Goal: Task Accomplishment & Management: Use online tool/utility

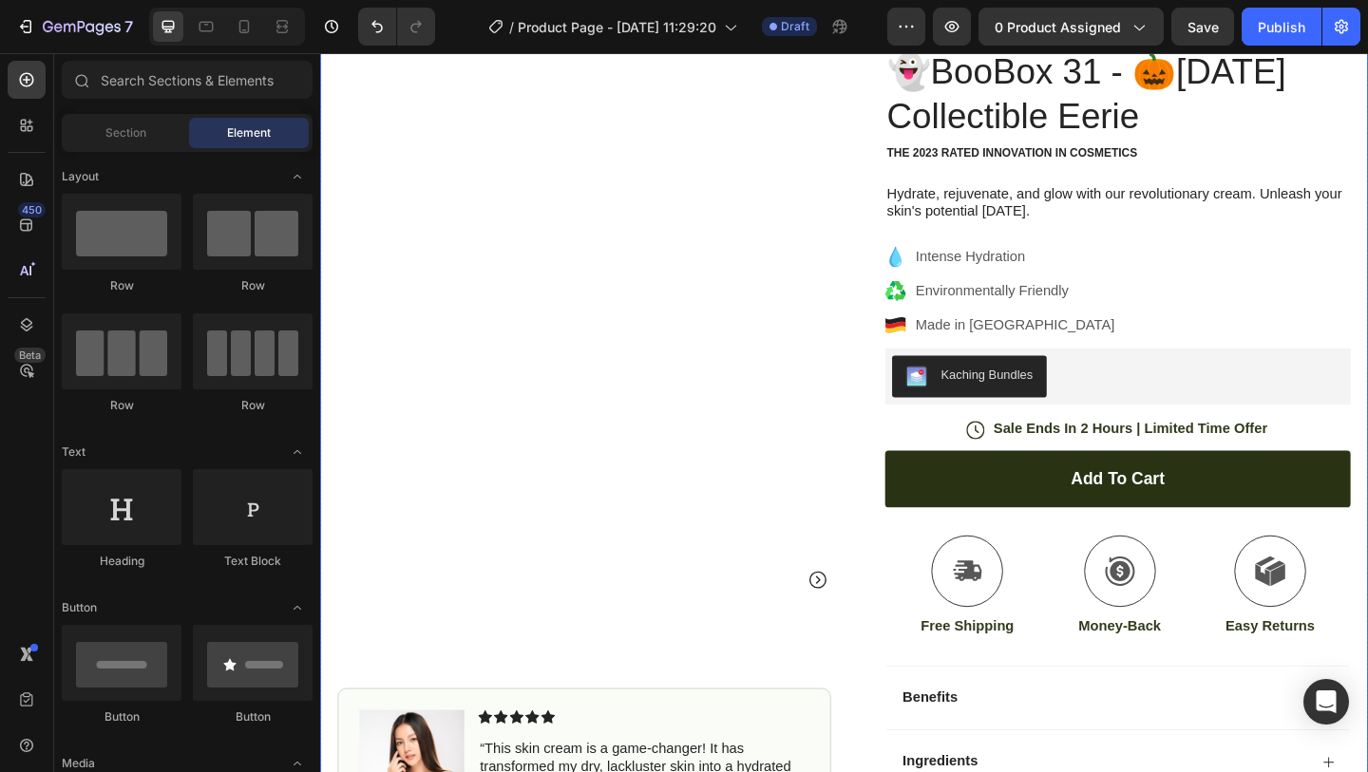
scroll to position [123, 0]
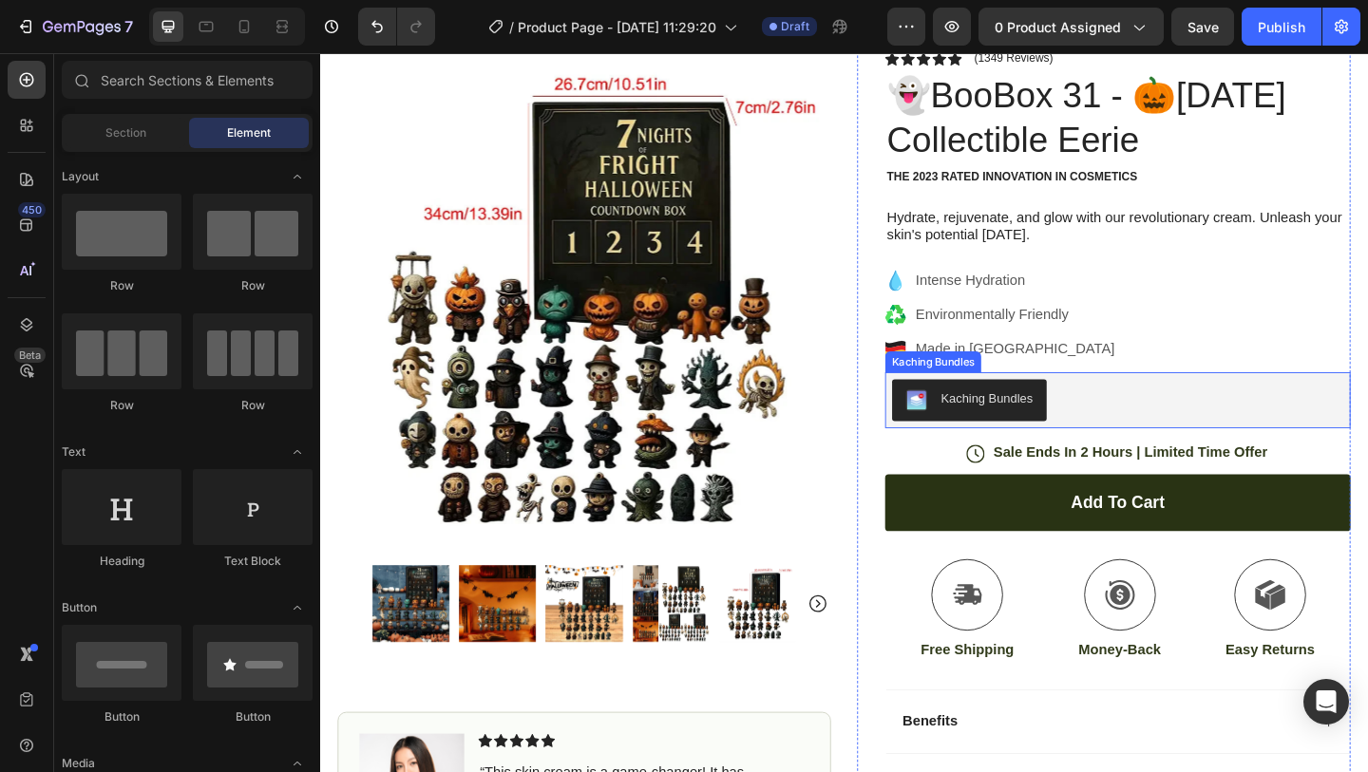
click at [1035, 426] on div "Kaching Bundles" at bounding box center [1045, 429] width 100 height 20
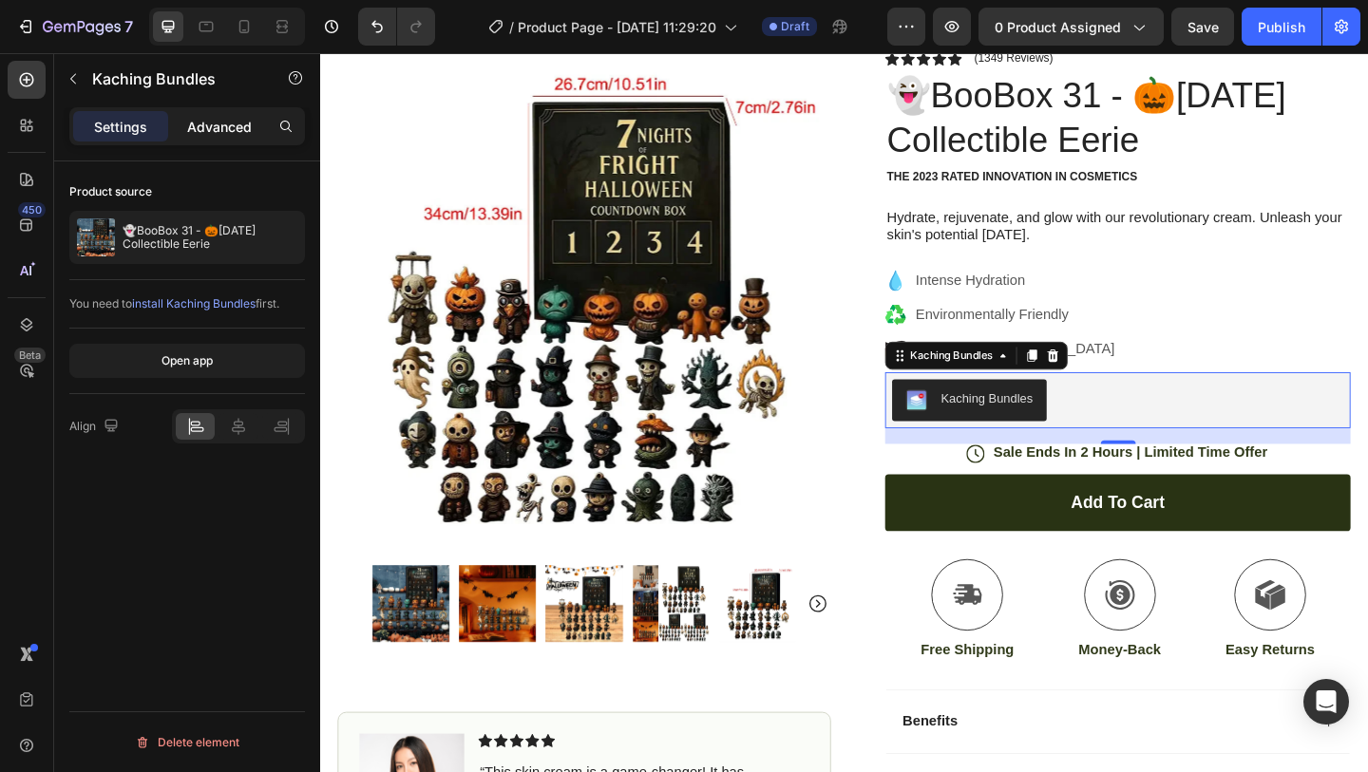
click at [222, 135] on p "Advanced" at bounding box center [219, 127] width 65 height 20
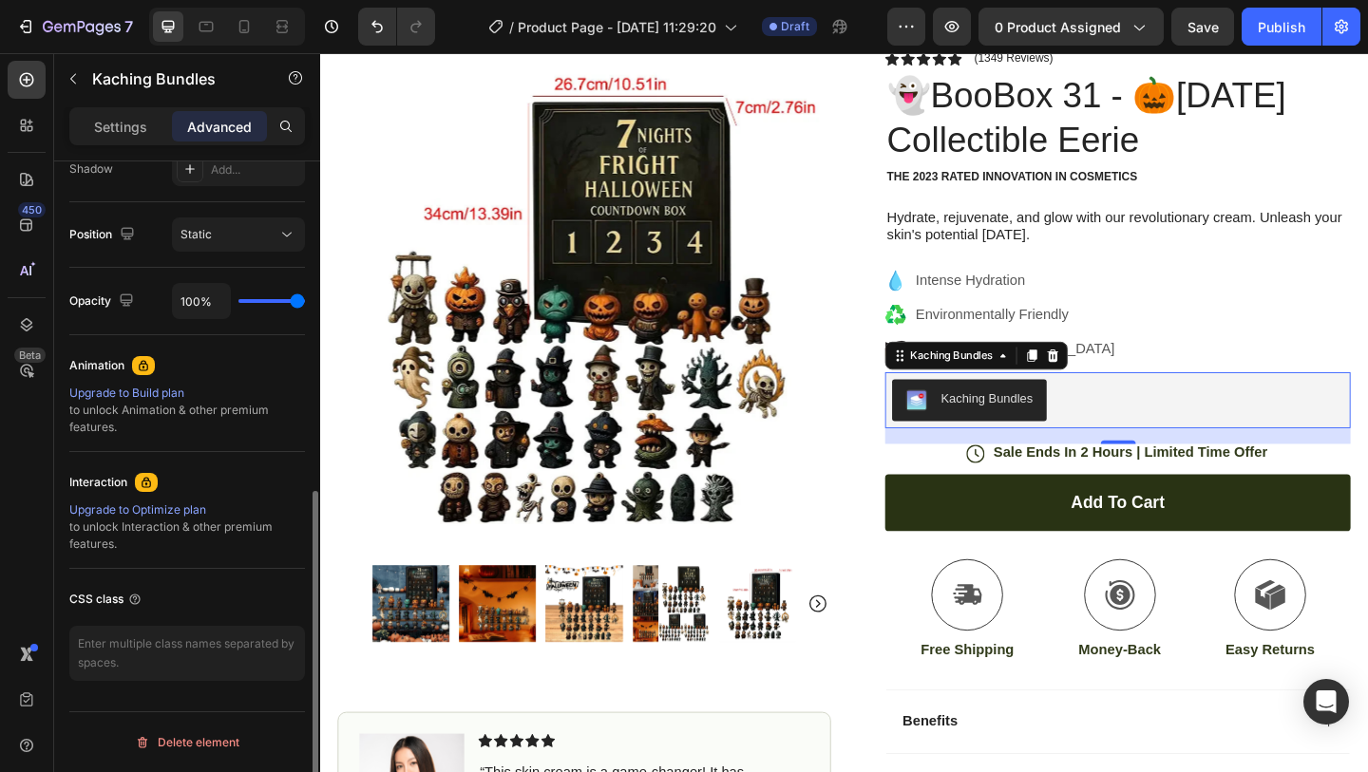
scroll to position [0, 0]
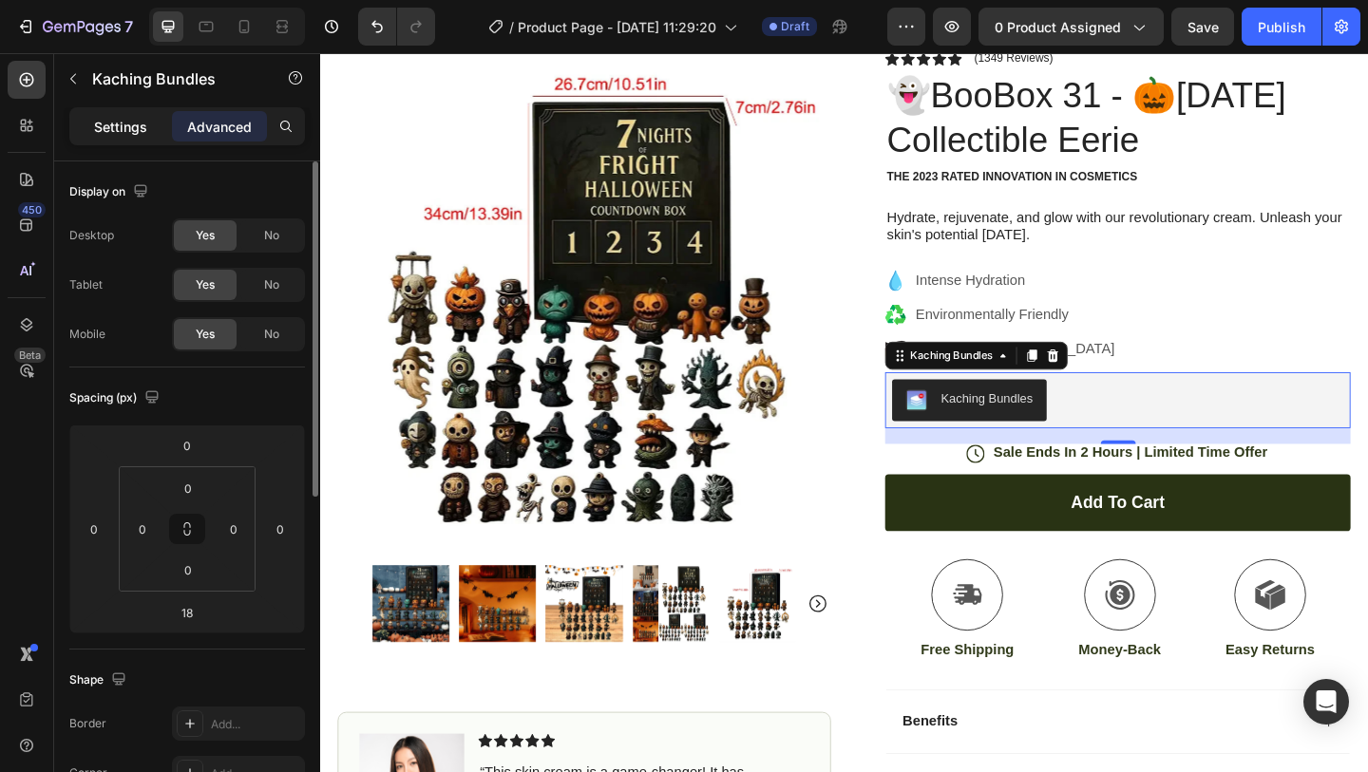
click at [144, 137] on div "Settings" at bounding box center [120, 126] width 95 height 30
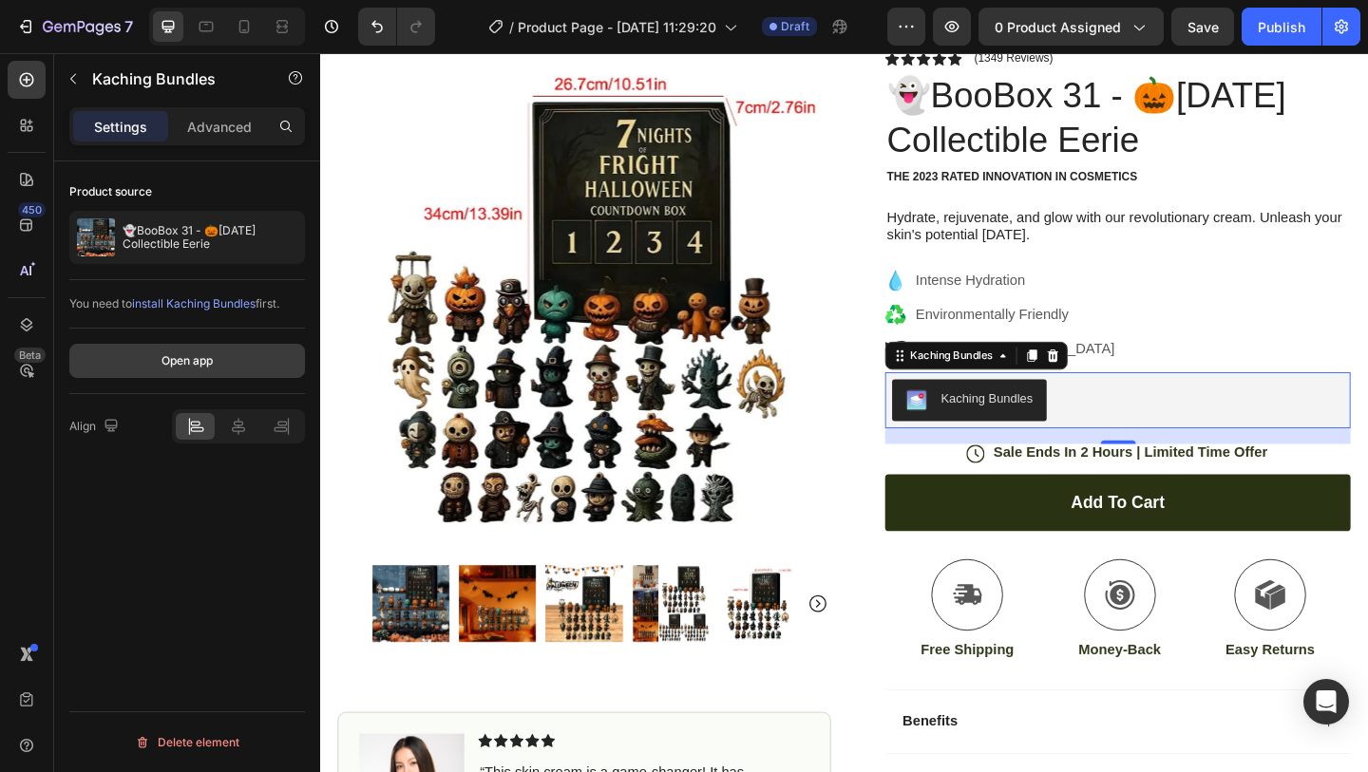
click at [192, 365] on div "Open app" at bounding box center [186, 360] width 51 height 17
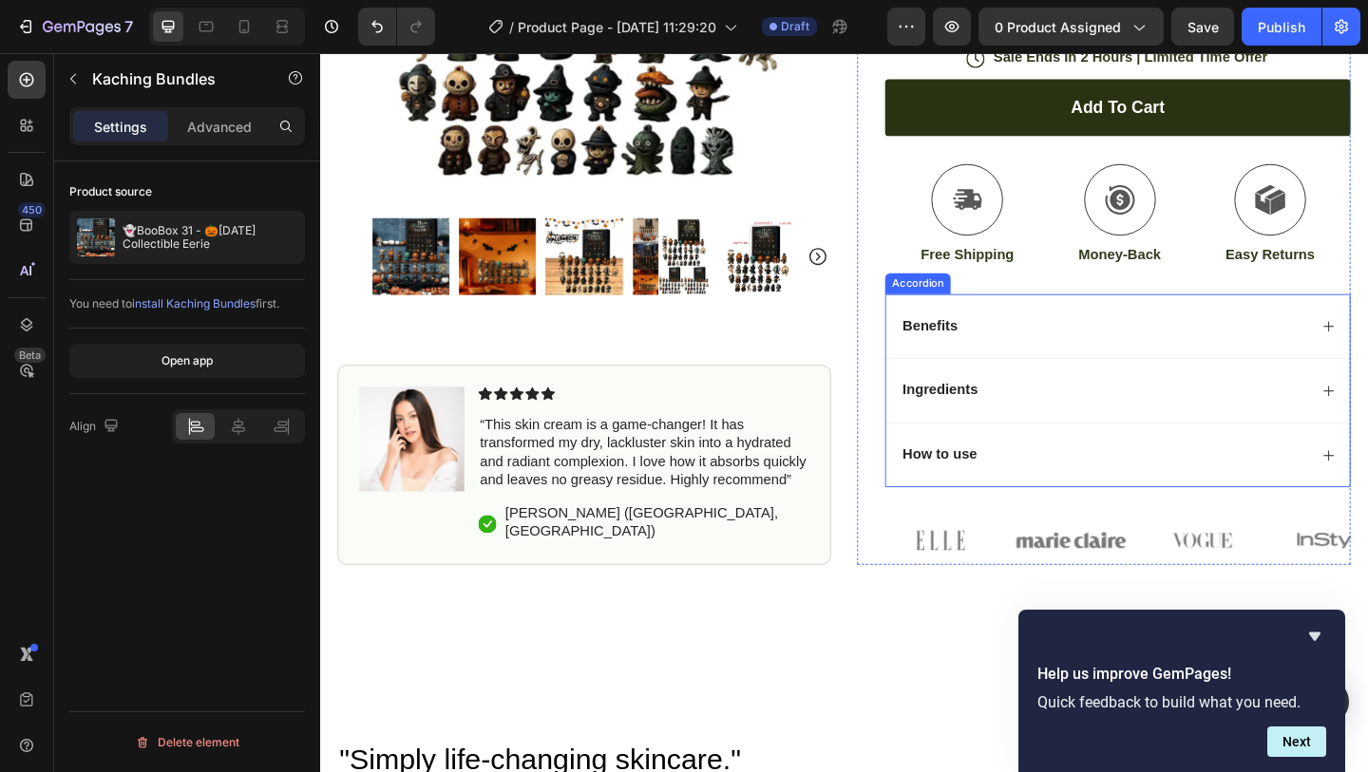
scroll to position [576, 0]
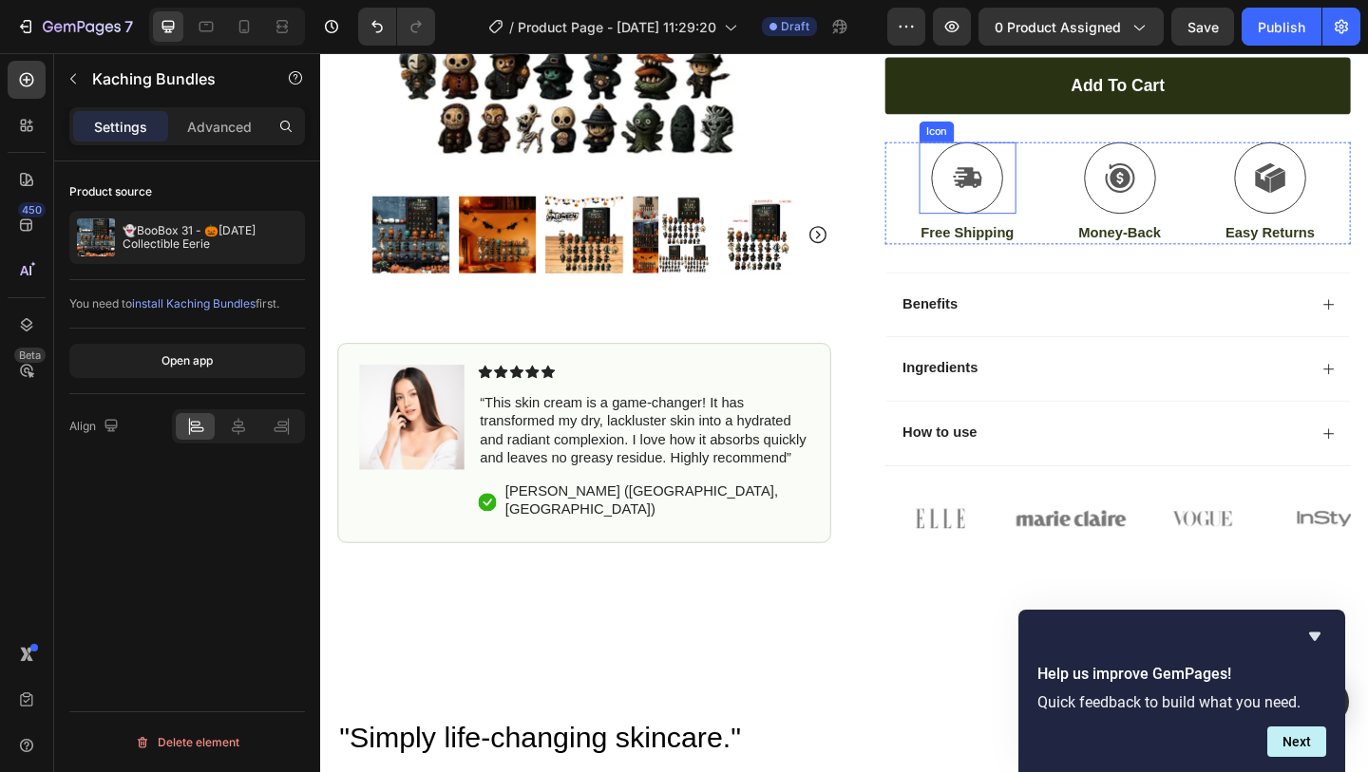
click at [1020, 194] on icon at bounding box center [1025, 189] width 30 height 22
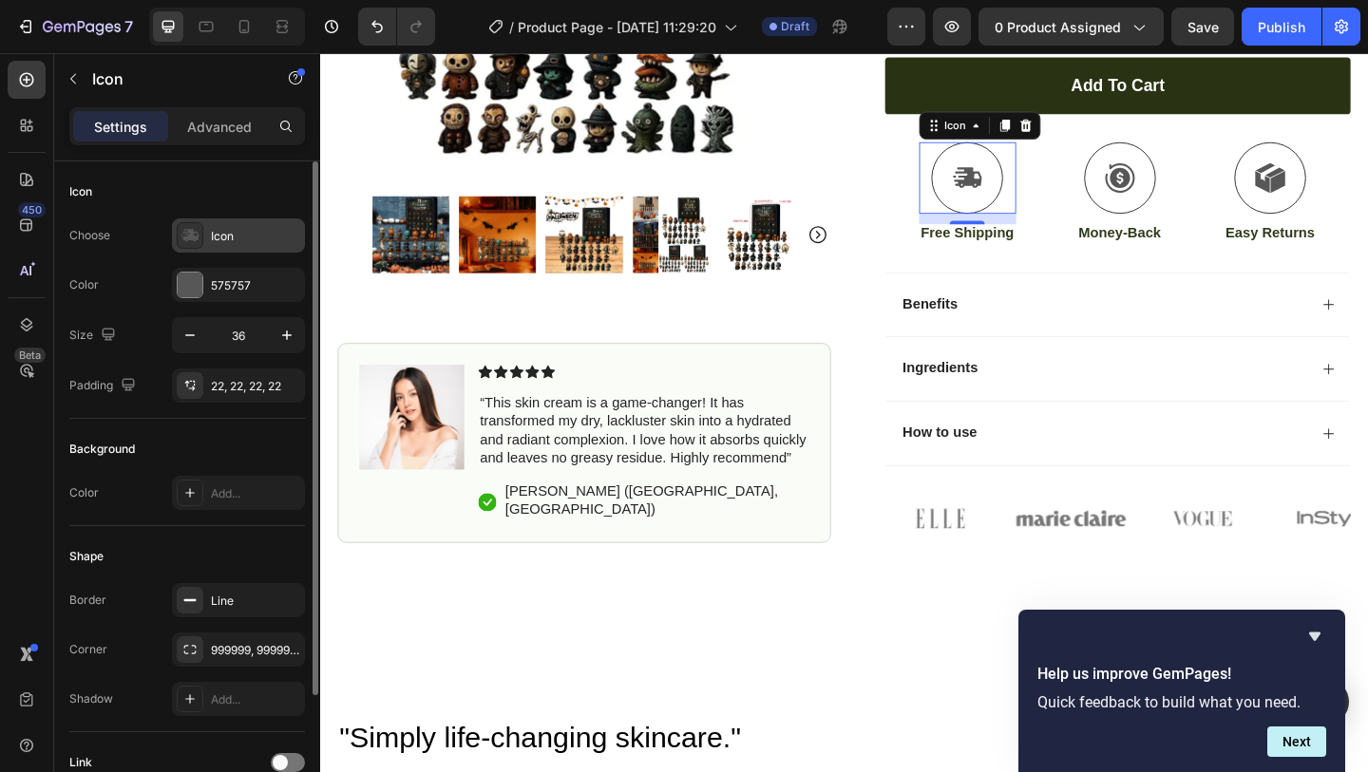
click at [248, 245] on div "Icon" at bounding box center [238, 235] width 133 height 34
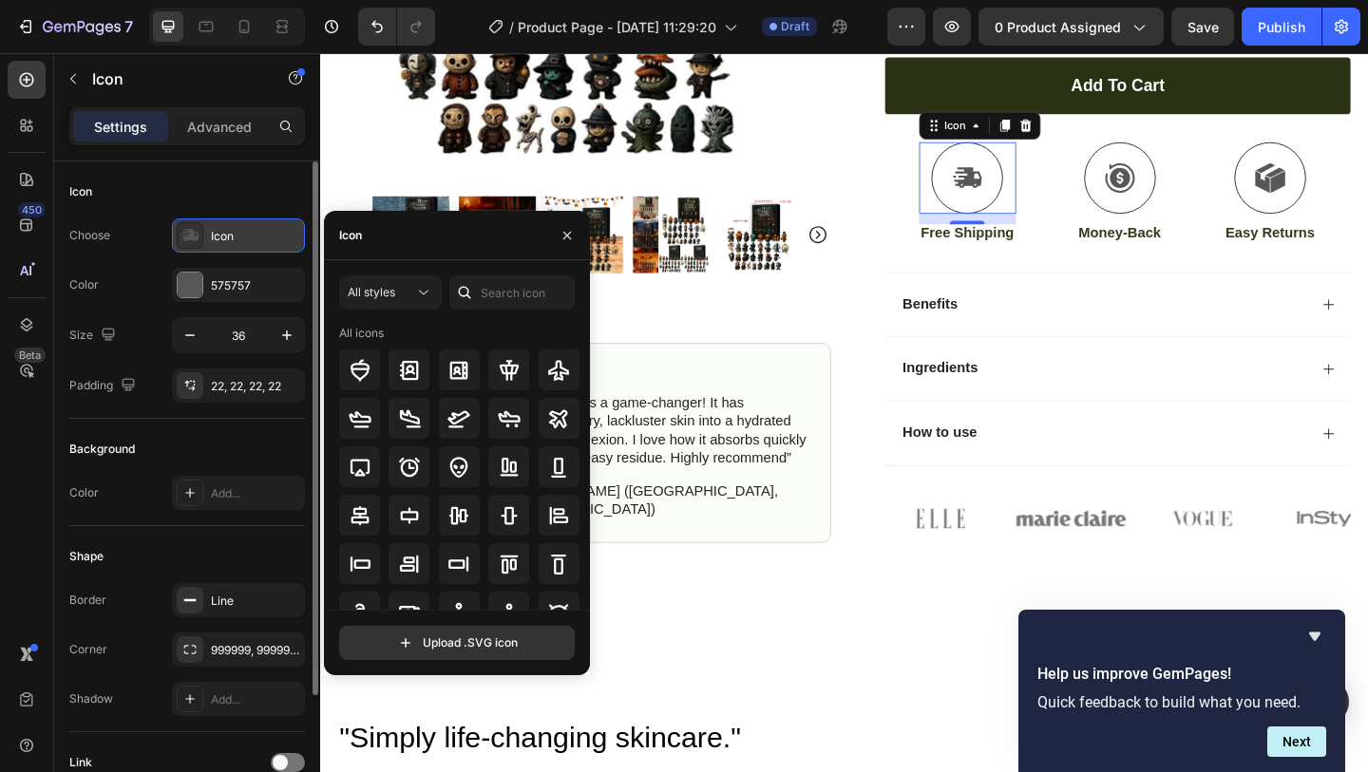
click at [248, 245] on div "Icon" at bounding box center [238, 235] width 133 height 34
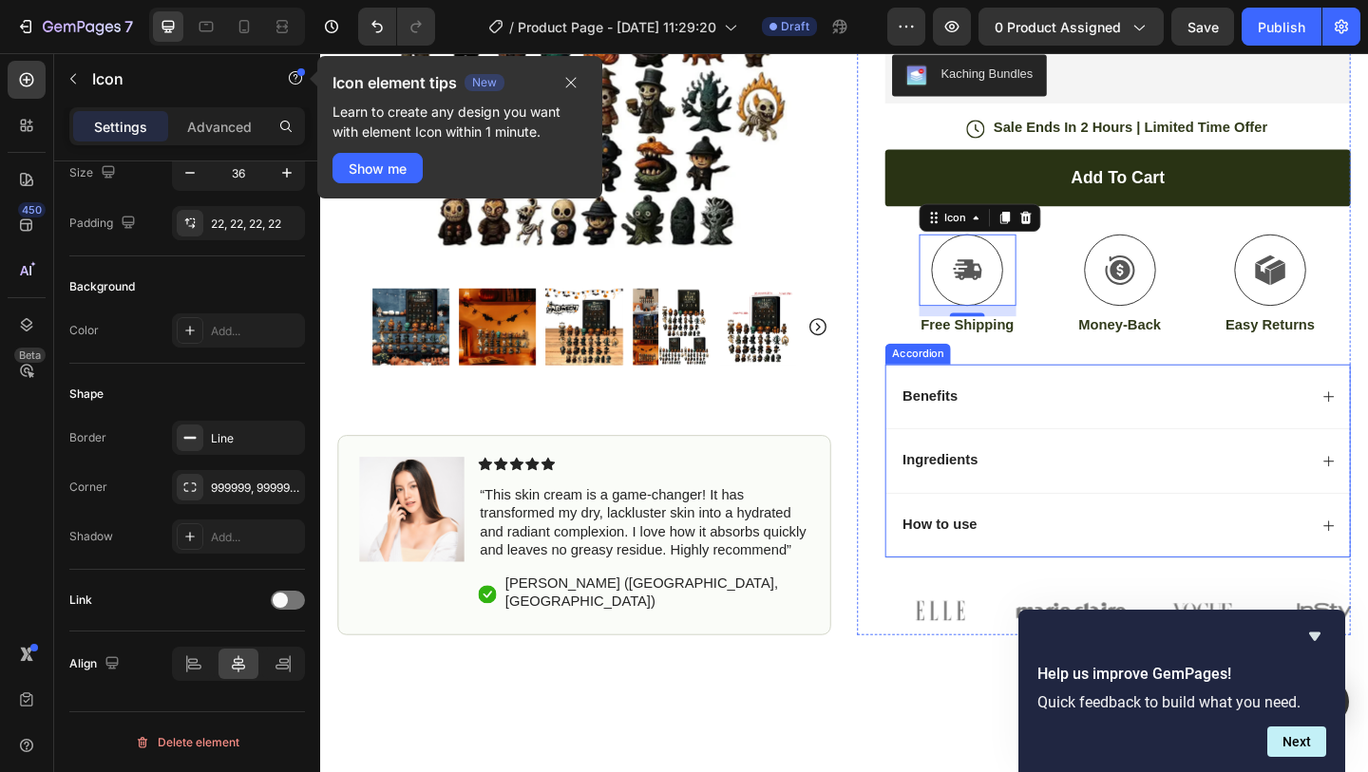
scroll to position [465, 0]
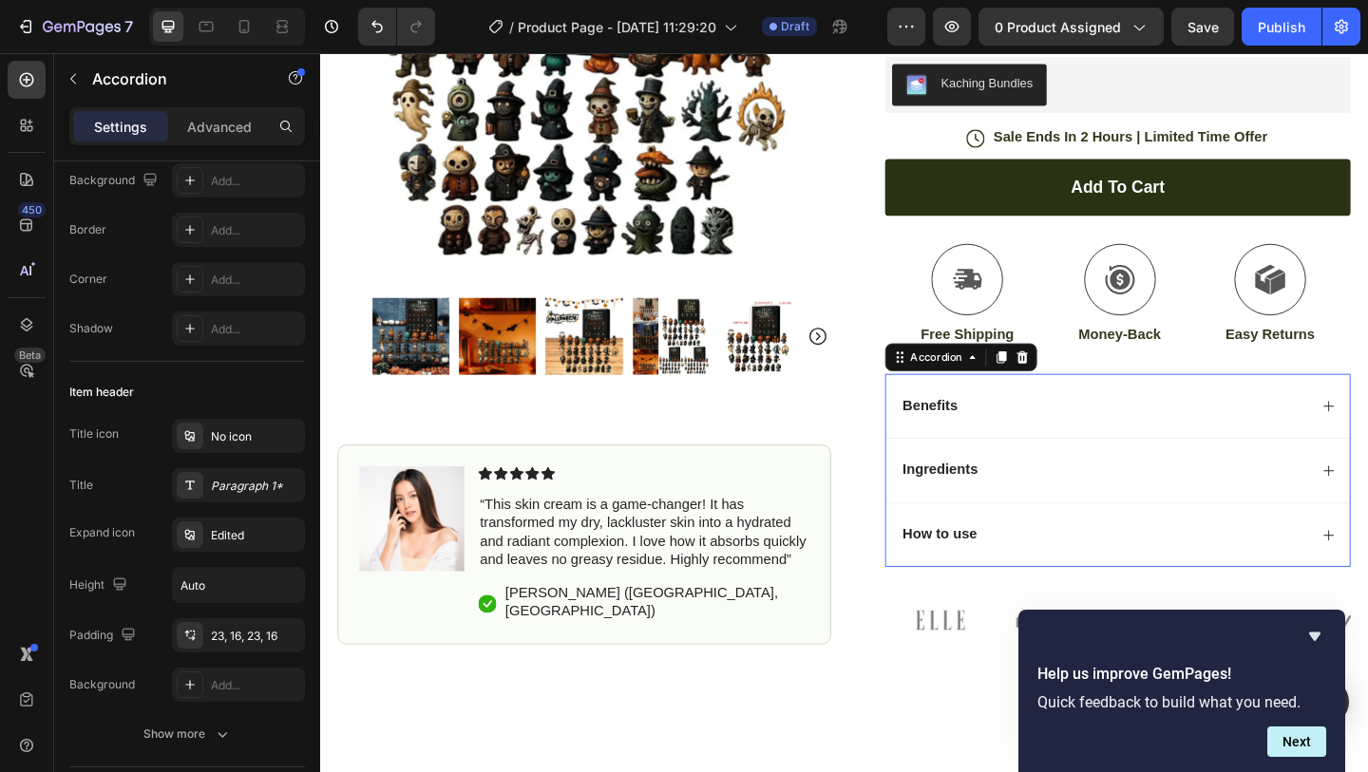
click at [1020, 435] on div "Benefits" at bounding box center [1173, 438] width 444 height 26
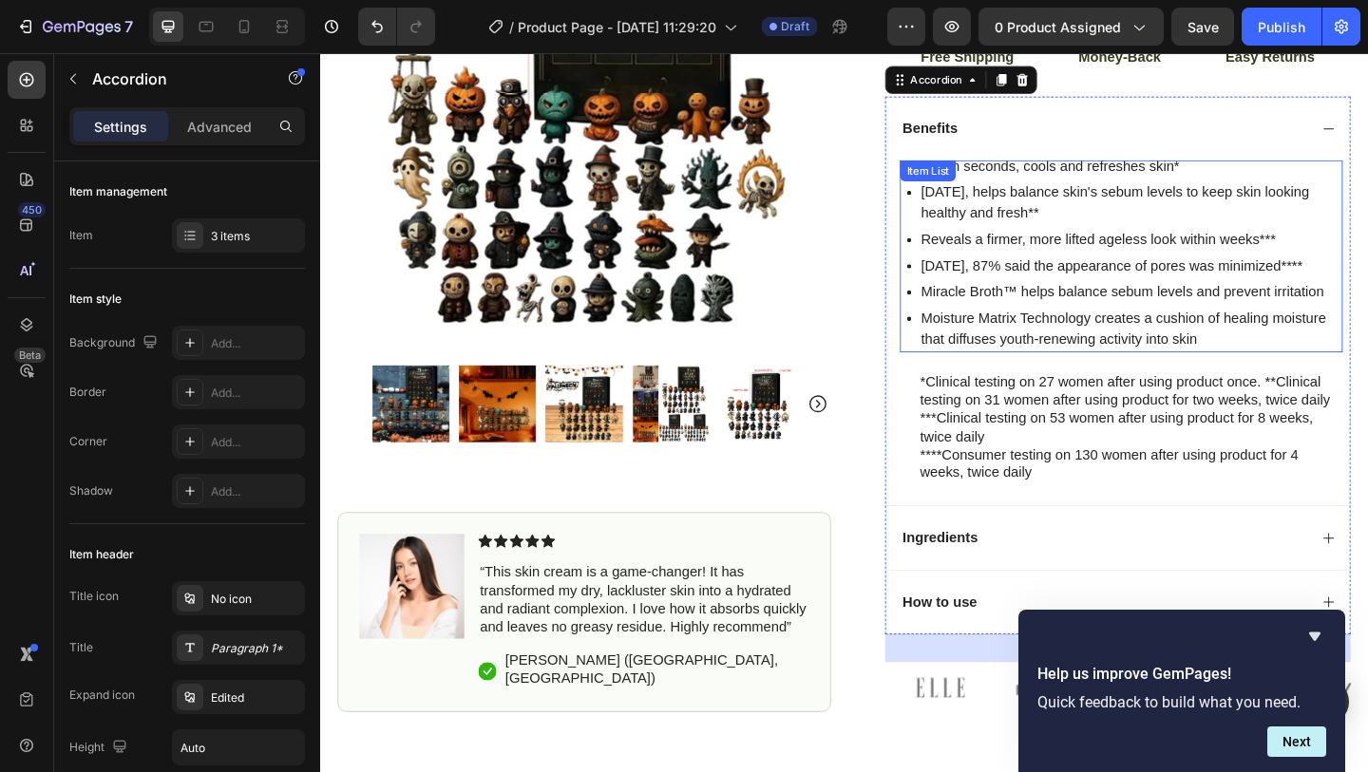
scroll to position [890, 0]
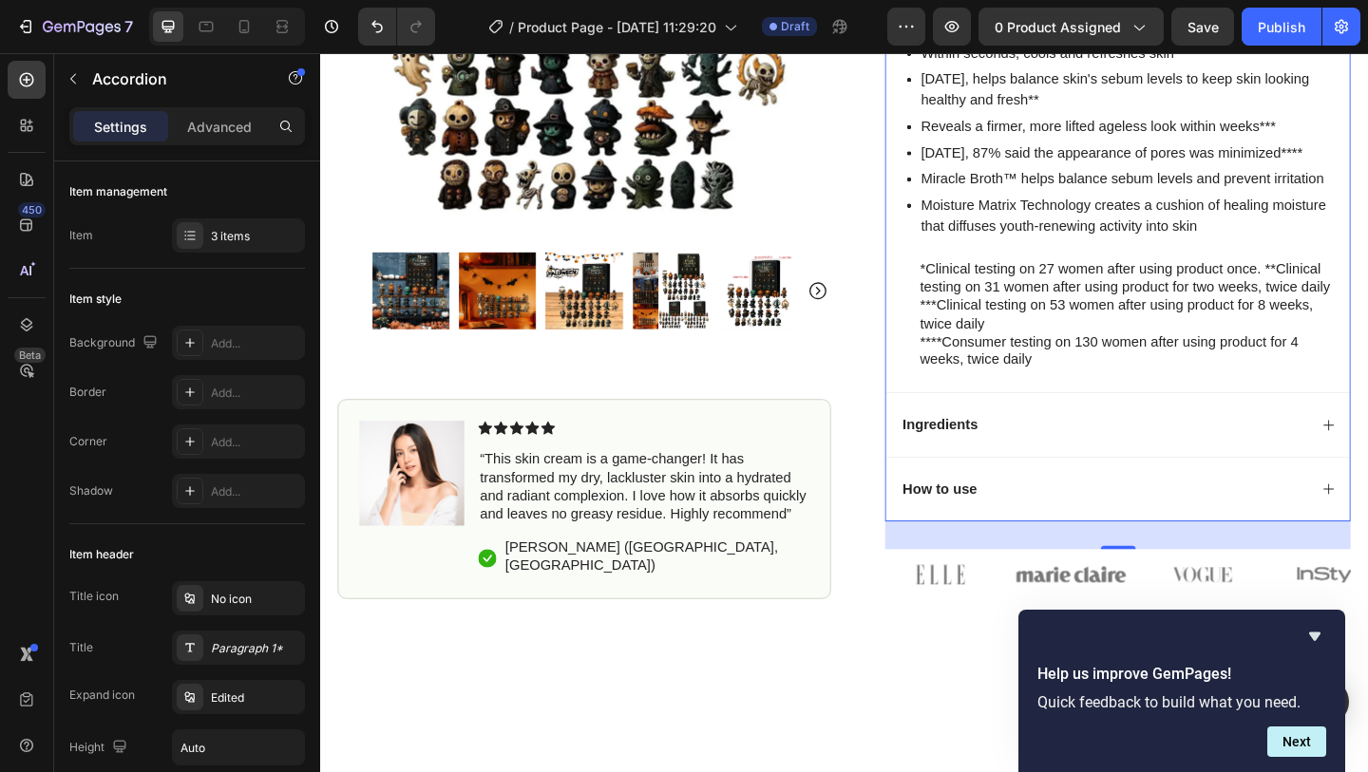
click at [1074, 454] on div "Ingredients" at bounding box center [1173, 458] width 444 height 26
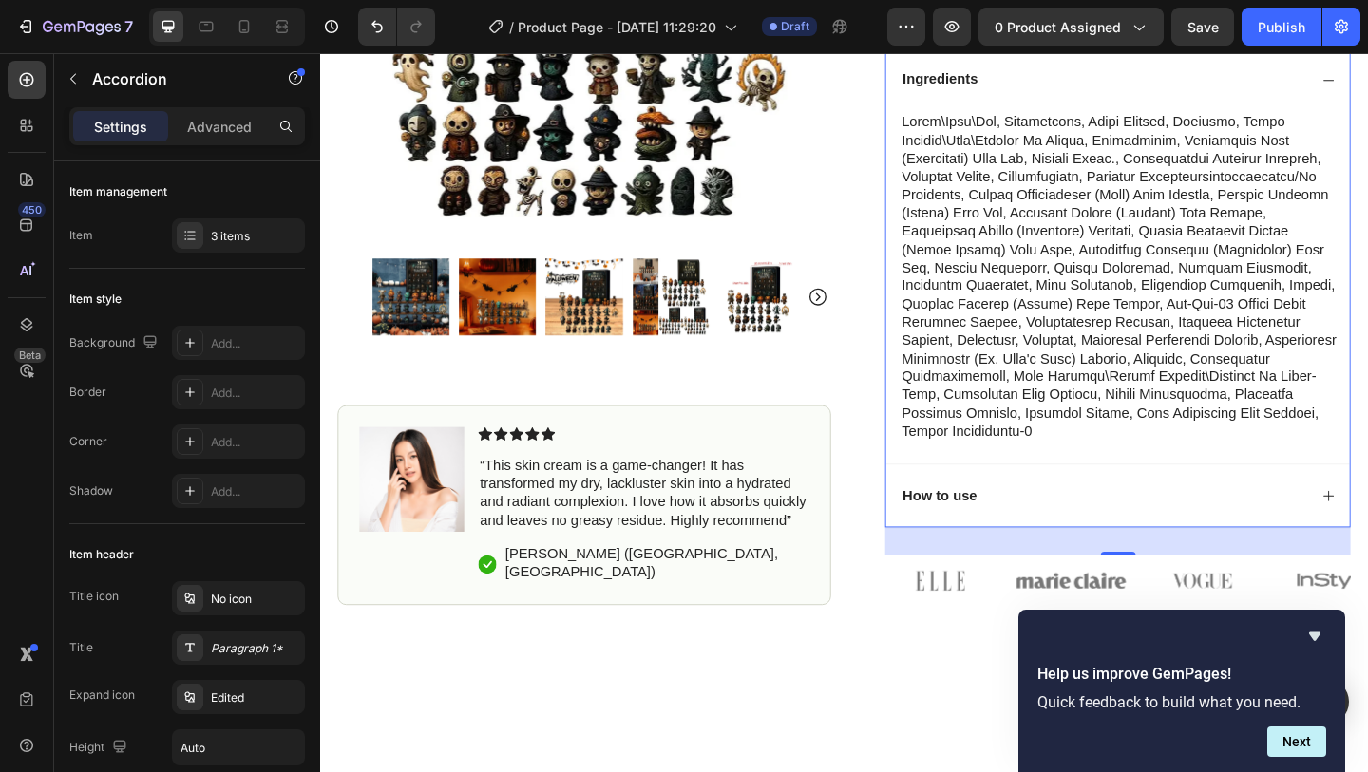
click at [1040, 532] on div "How to use" at bounding box center [1173, 535] width 444 height 26
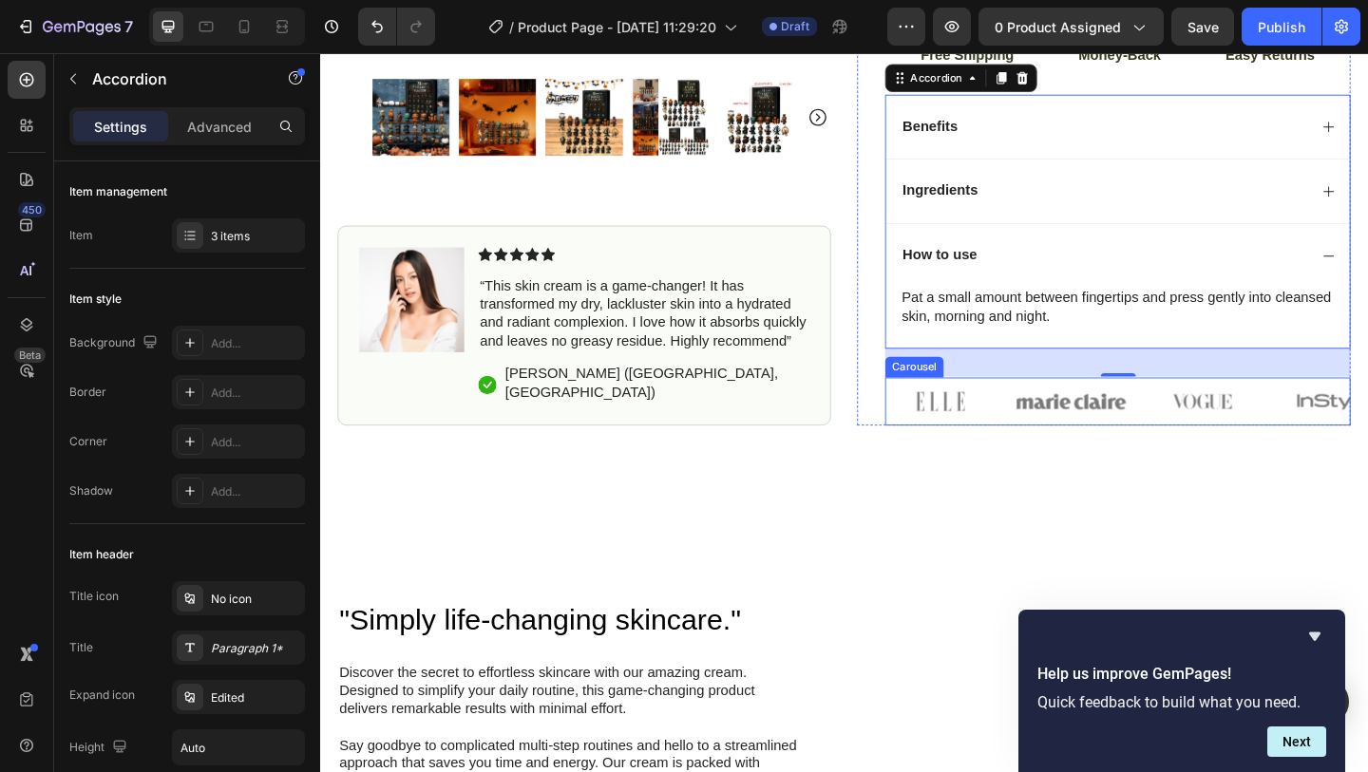
scroll to position [757, 0]
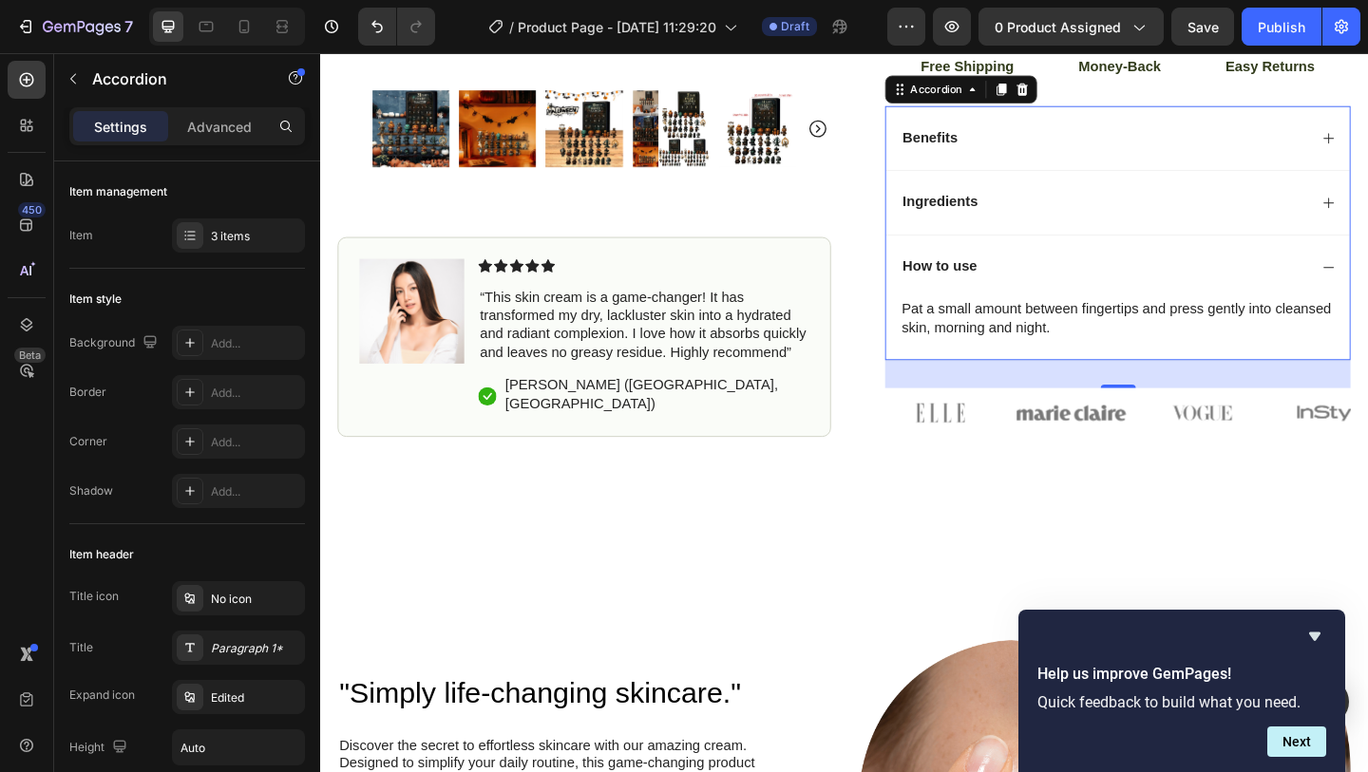
click at [1050, 288] on div "How to use" at bounding box center [1173, 286] width 444 height 26
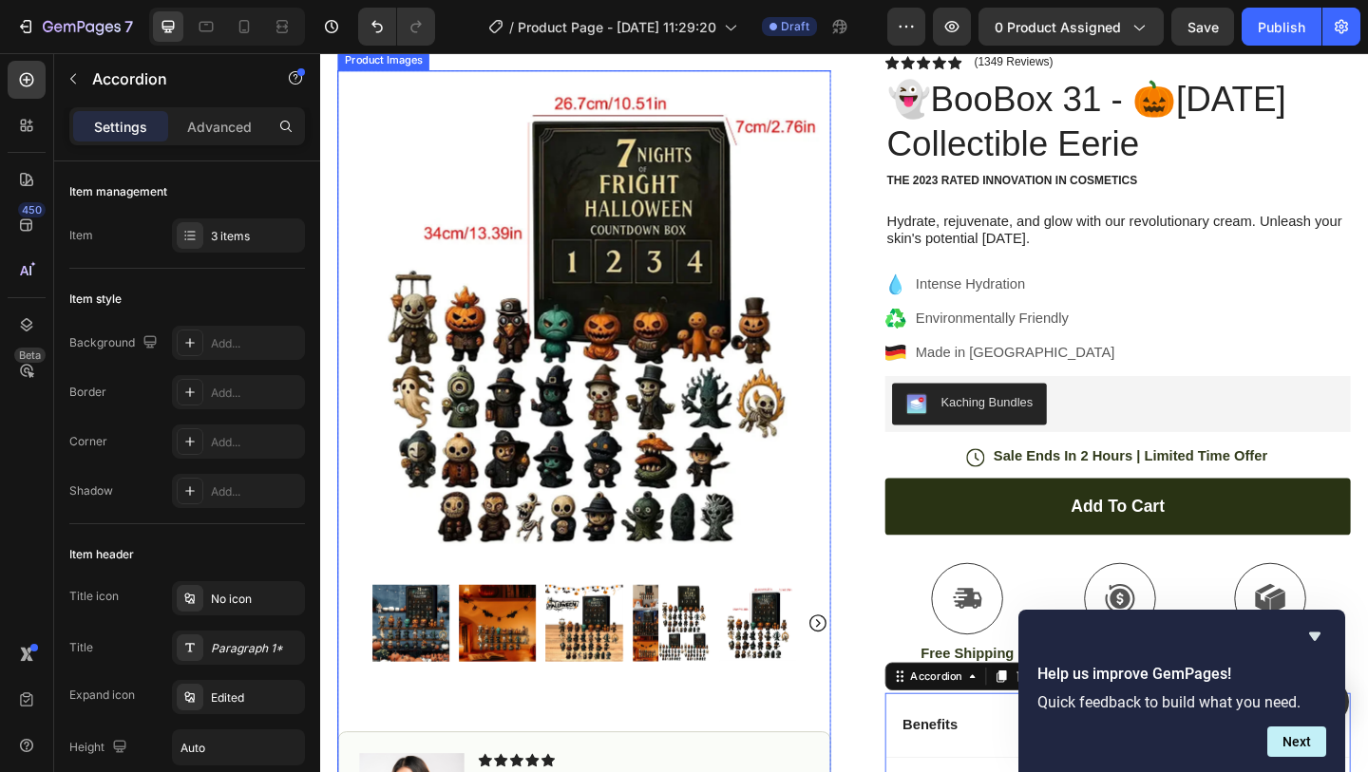
scroll to position [0, 0]
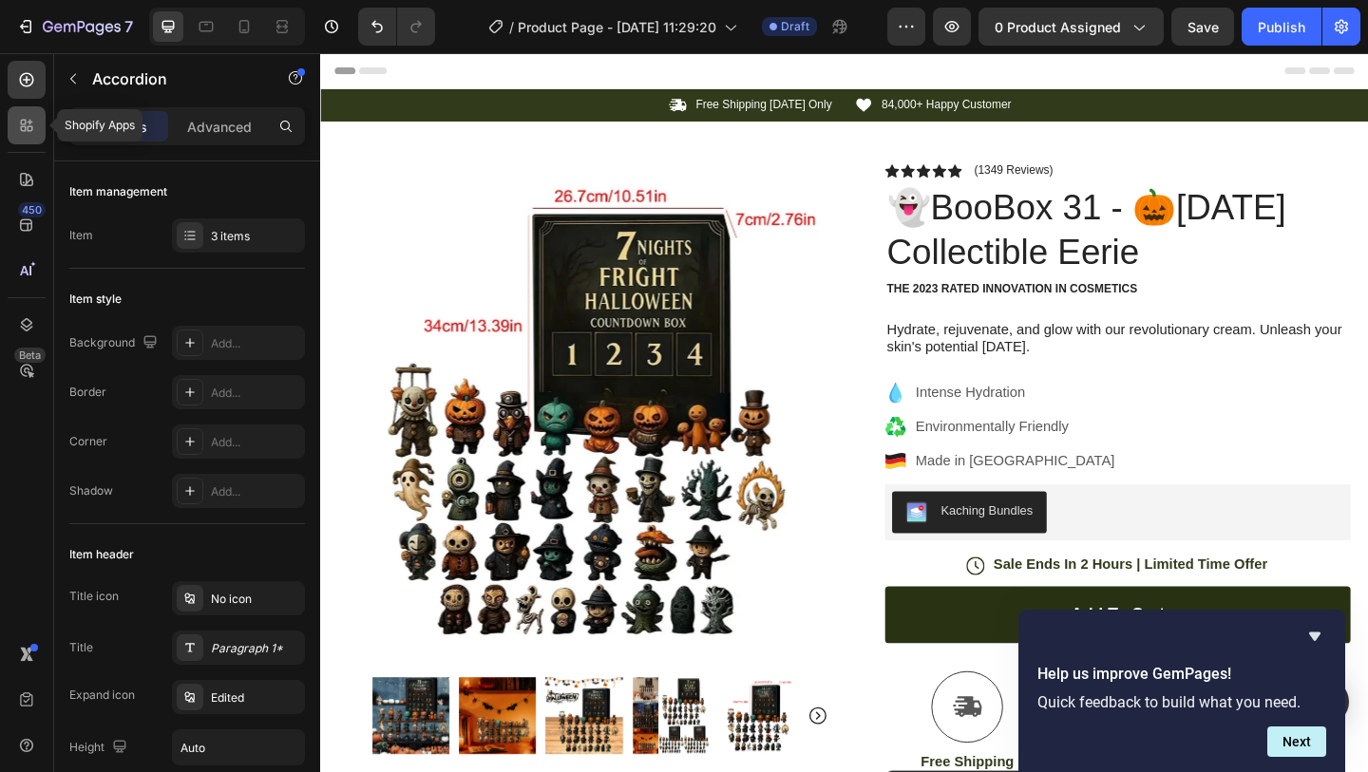
click at [30, 131] on icon at bounding box center [31, 129] width 6 height 6
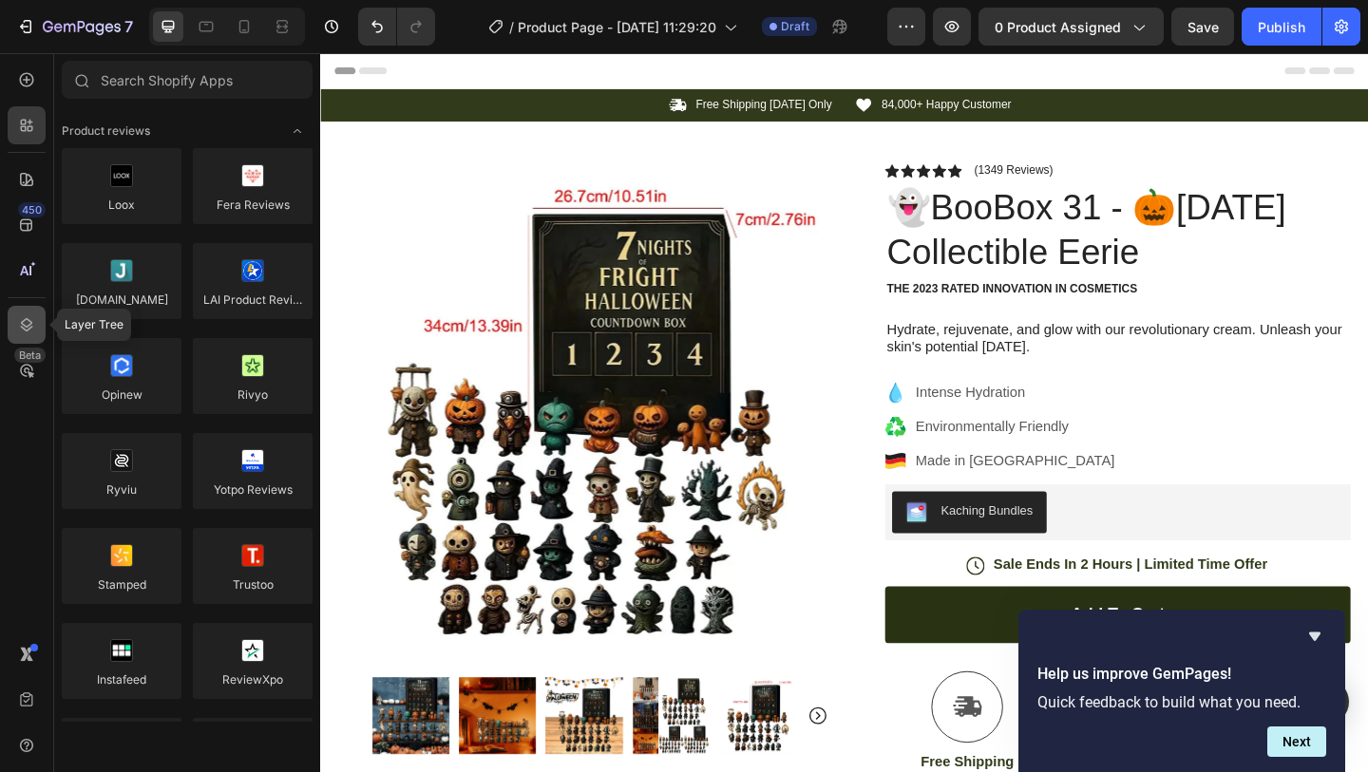
click at [26, 325] on icon at bounding box center [26, 324] width 19 height 19
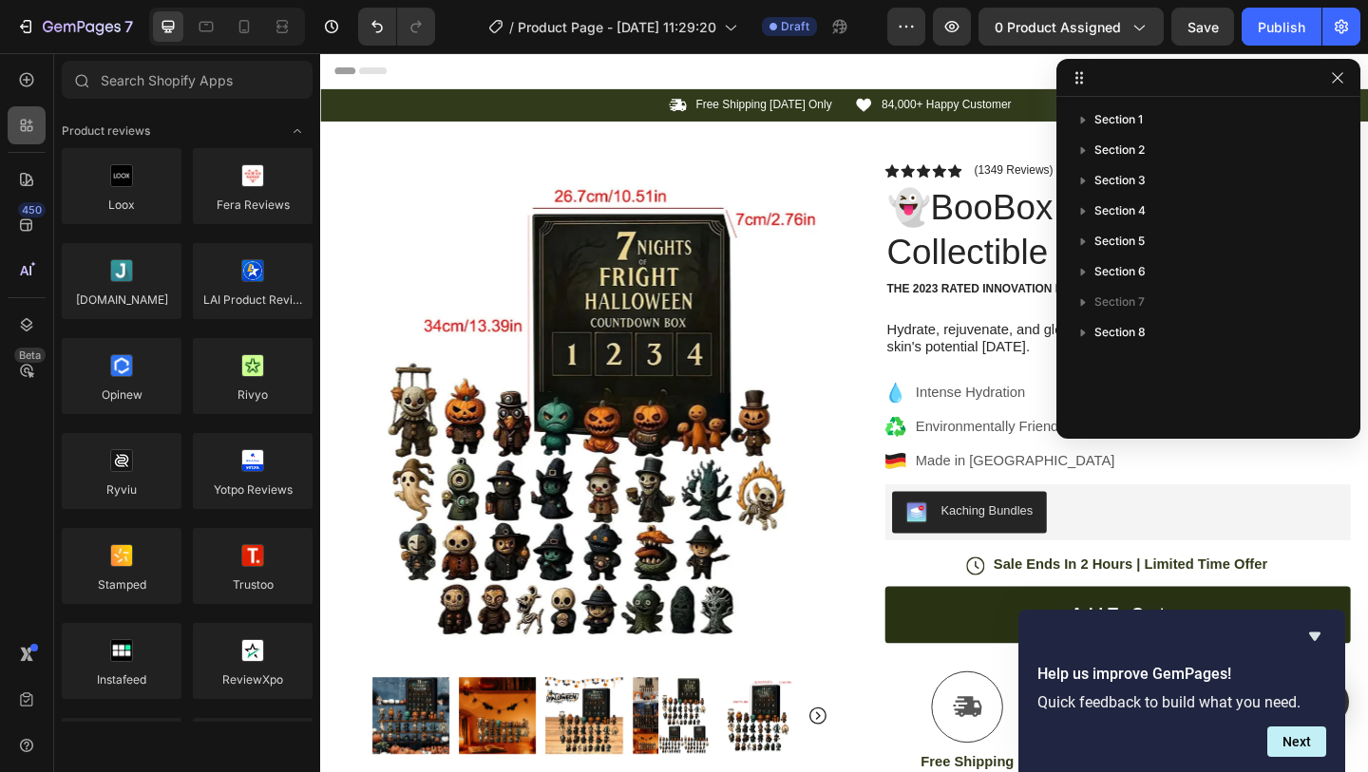
click at [27, 123] on icon at bounding box center [26, 125] width 19 height 19
click at [23, 181] on icon at bounding box center [26, 179] width 19 height 19
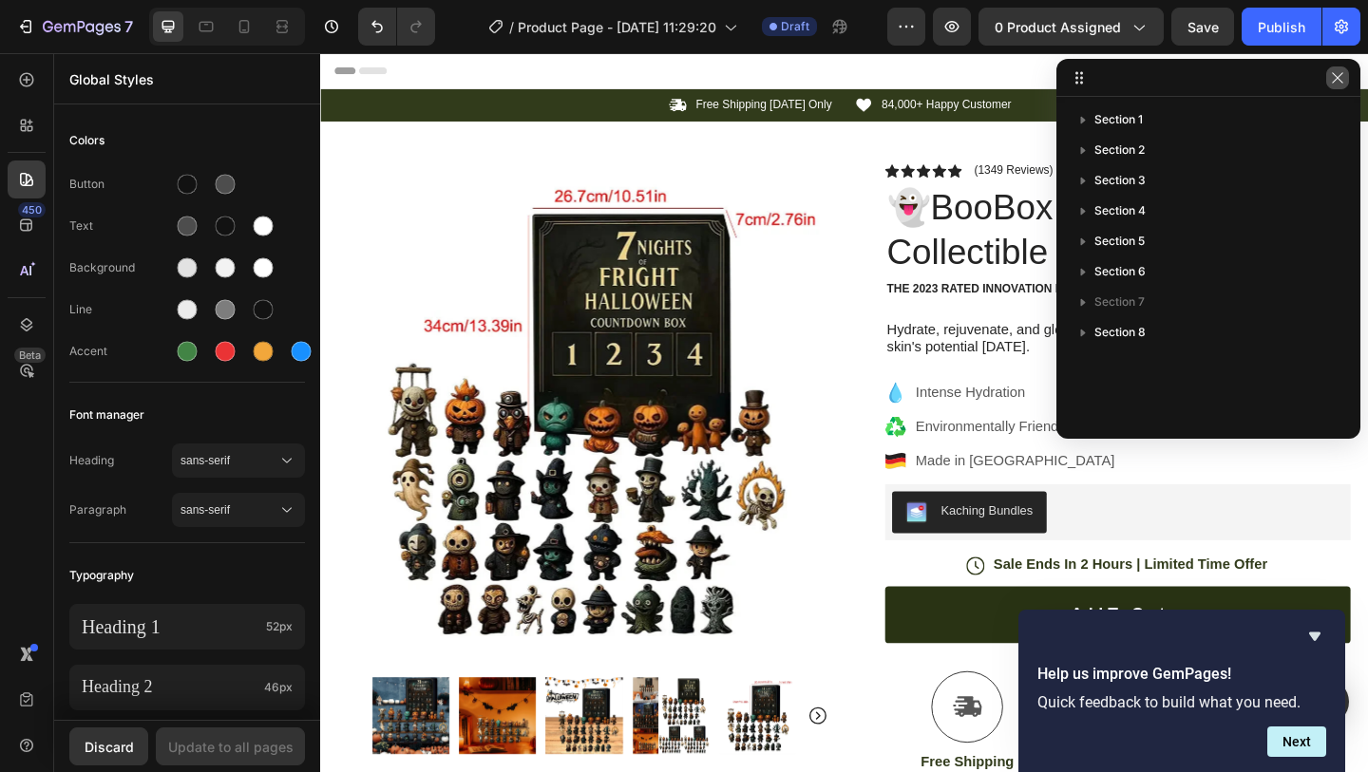
click at [1328, 80] on button "button" at bounding box center [1337, 77] width 23 height 23
